Goal: Find specific page/section: Find specific page/section

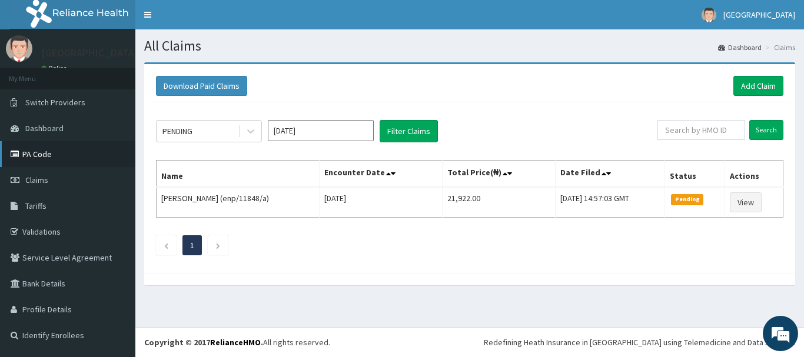
click at [54, 161] on link "PA Code" at bounding box center [67, 154] width 135 height 26
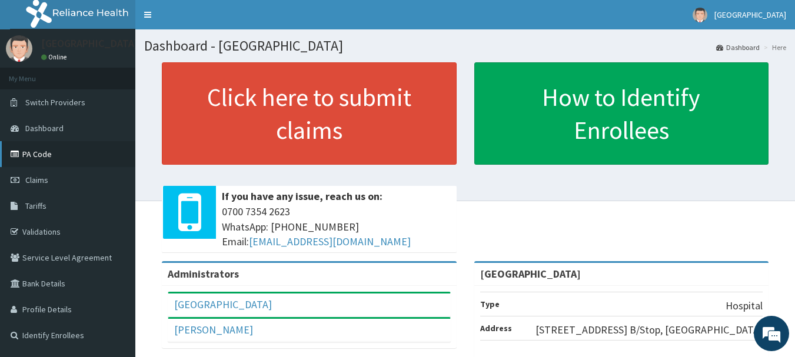
click at [34, 153] on link "PA Code" at bounding box center [67, 154] width 135 height 26
